Goal: Entertainment & Leisure: Consume media (video, audio)

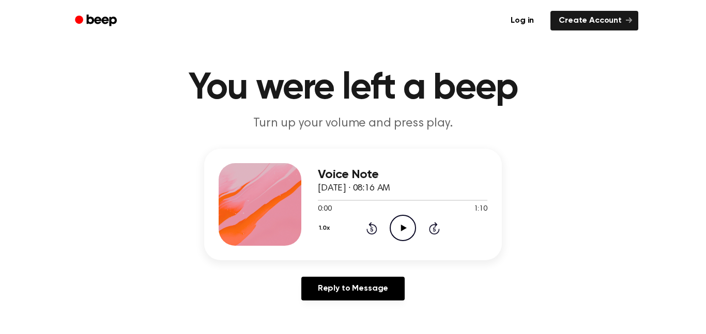
click at [406, 235] on icon "Play Audio" at bounding box center [403, 228] width 26 height 26
click at [408, 231] on icon "Pause Audio" at bounding box center [403, 228] width 26 height 26
click at [318, 201] on div at bounding box center [331, 200] width 26 height 1
click at [406, 229] on icon "Play Audio" at bounding box center [403, 228] width 26 height 26
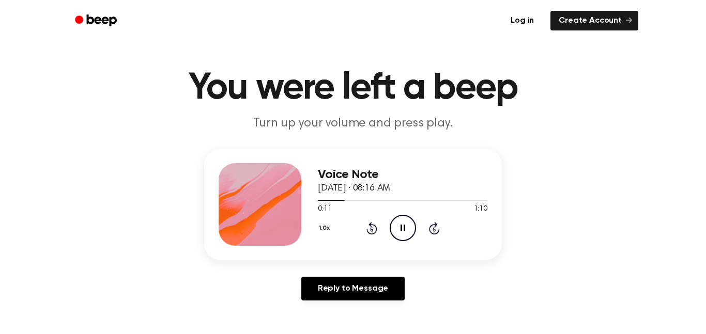
click at [363, 226] on div "1.0x Rewind 5 seconds Pause Audio Skip 5 seconds" at bounding box center [403, 228] width 170 height 26
click at [383, 234] on div "1.0x Rewind 5 seconds Pause Audio Skip 5 seconds" at bounding box center [403, 228] width 170 height 26
click at [373, 230] on icon "Rewind 5 seconds" at bounding box center [371, 228] width 11 height 13
click at [373, 231] on icon at bounding box center [371, 229] width 3 height 4
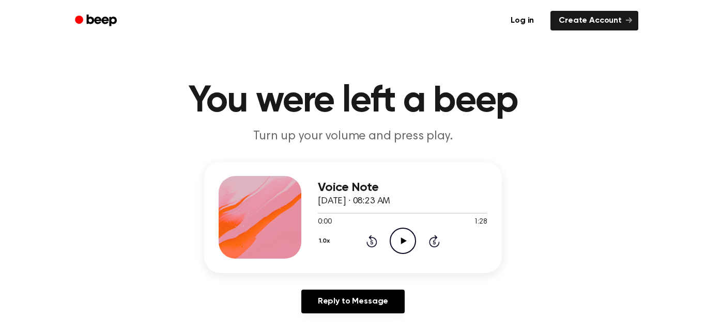
click at [404, 249] on icon "Play Audio" at bounding box center [403, 241] width 26 height 26
click at [318, 214] on div at bounding box center [336, 213] width 36 height 1
